Goal: Book appointment/travel/reservation

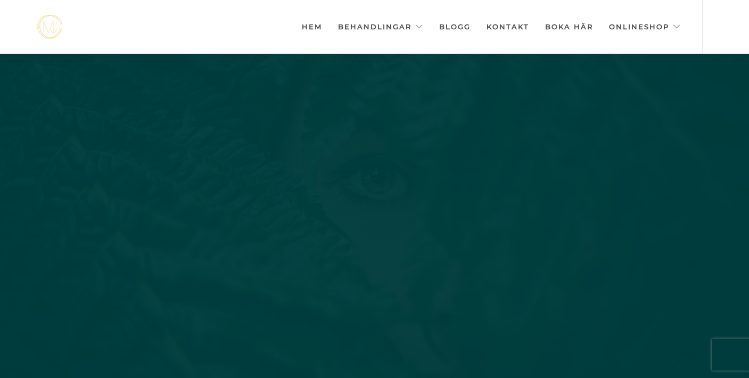
scroll to position [0, -5321]
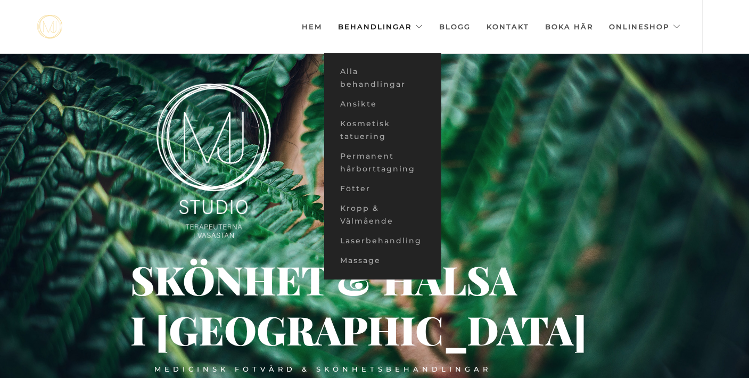
click at [408, 30] on link "Behandlingar" at bounding box center [380, 26] width 85 height 53
click at [378, 100] on link "Ansikte" at bounding box center [382, 104] width 117 height 20
click at [368, 106] on link "Ansikte" at bounding box center [382, 104] width 117 height 20
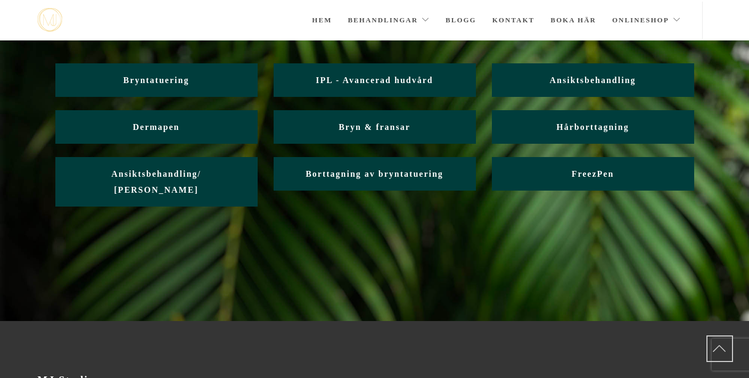
scroll to position [95, 0]
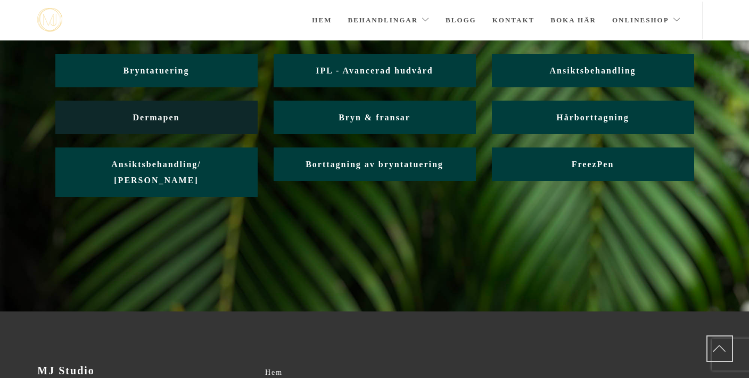
click at [193, 121] on link "Dermapen" at bounding box center [156, 118] width 202 height 34
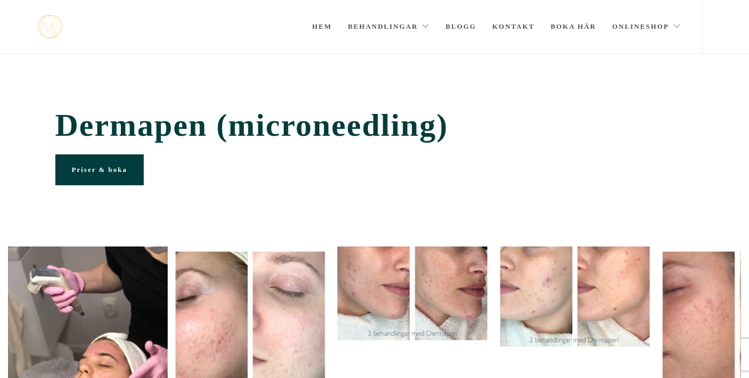
click at [117, 166] on span "Priser & boka" at bounding box center [99, 170] width 55 height 8
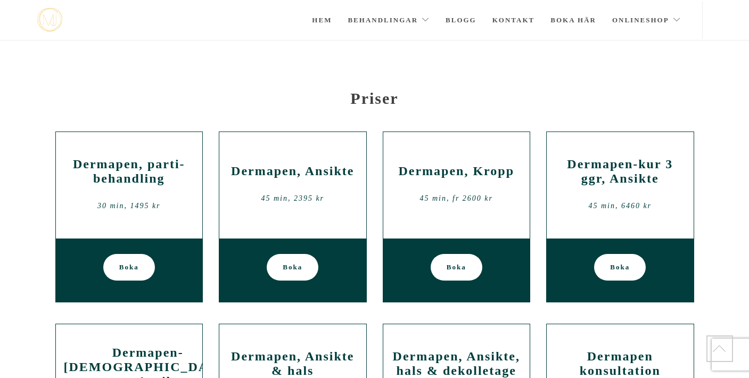
scroll to position [1047, 0]
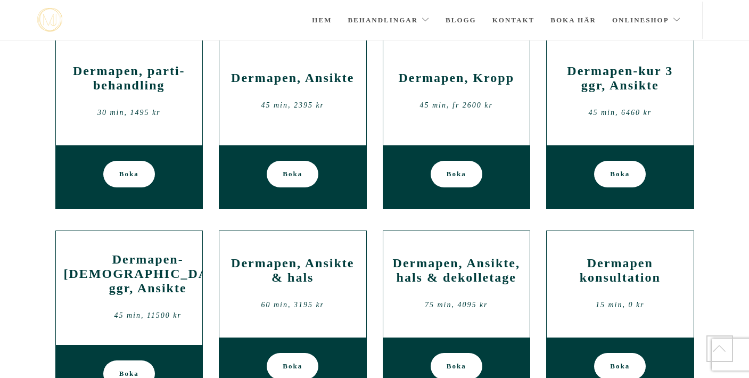
click at [302, 180] on link "Boka" at bounding box center [293, 174] width 52 height 27
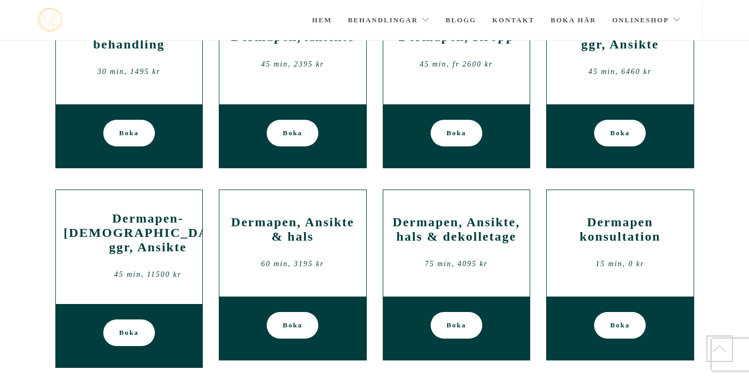
scroll to position [1085, 0]
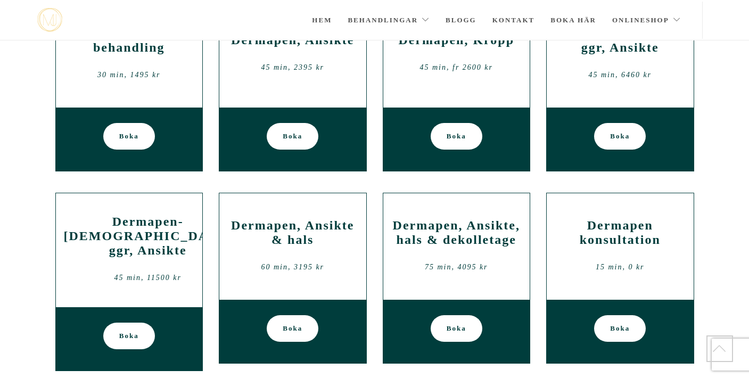
click at [305, 142] on link "Boka" at bounding box center [293, 136] width 52 height 27
